Goal: Task Accomplishment & Management: Use online tool/utility

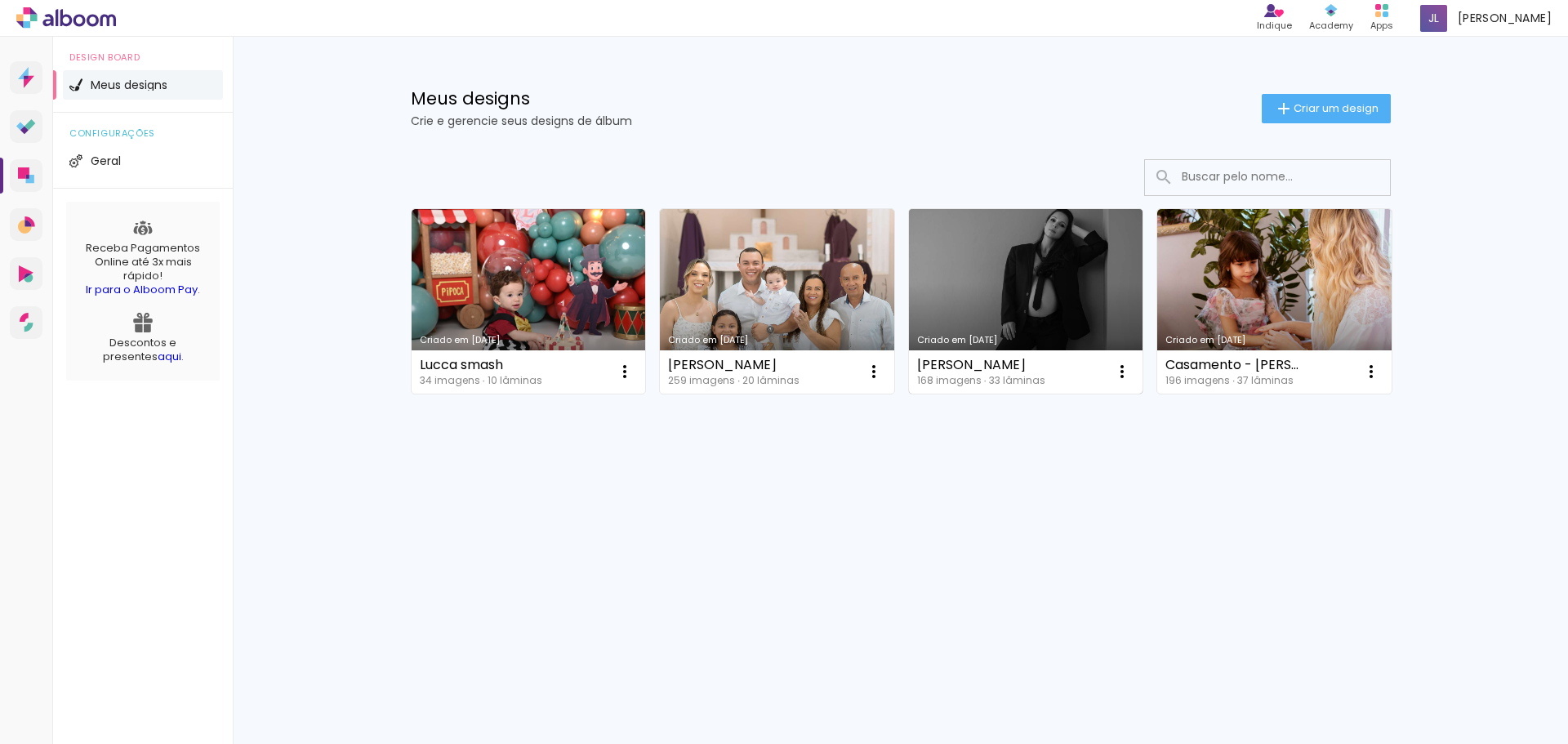
click at [1031, 314] on link "Criado em [DATE]" at bounding box center [1026, 302] width 234 height 185
